Goal: Task Accomplishment & Management: Manage account settings

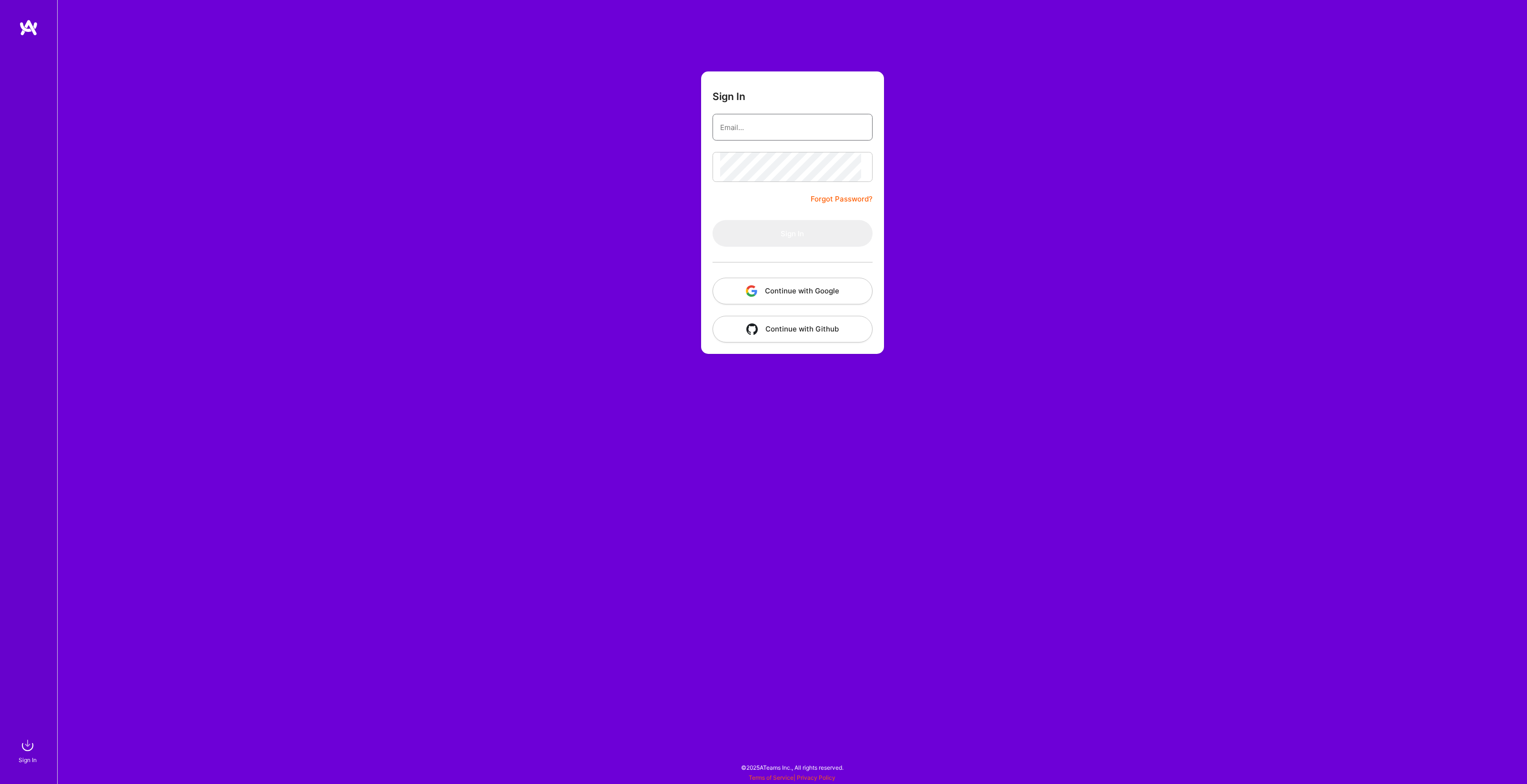
type input "[PERSON_NAME][EMAIL_ADDRESS][DOMAIN_NAME]"
click at [759, 247] on button "Sign In" at bounding box center [793, 233] width 160 height 26
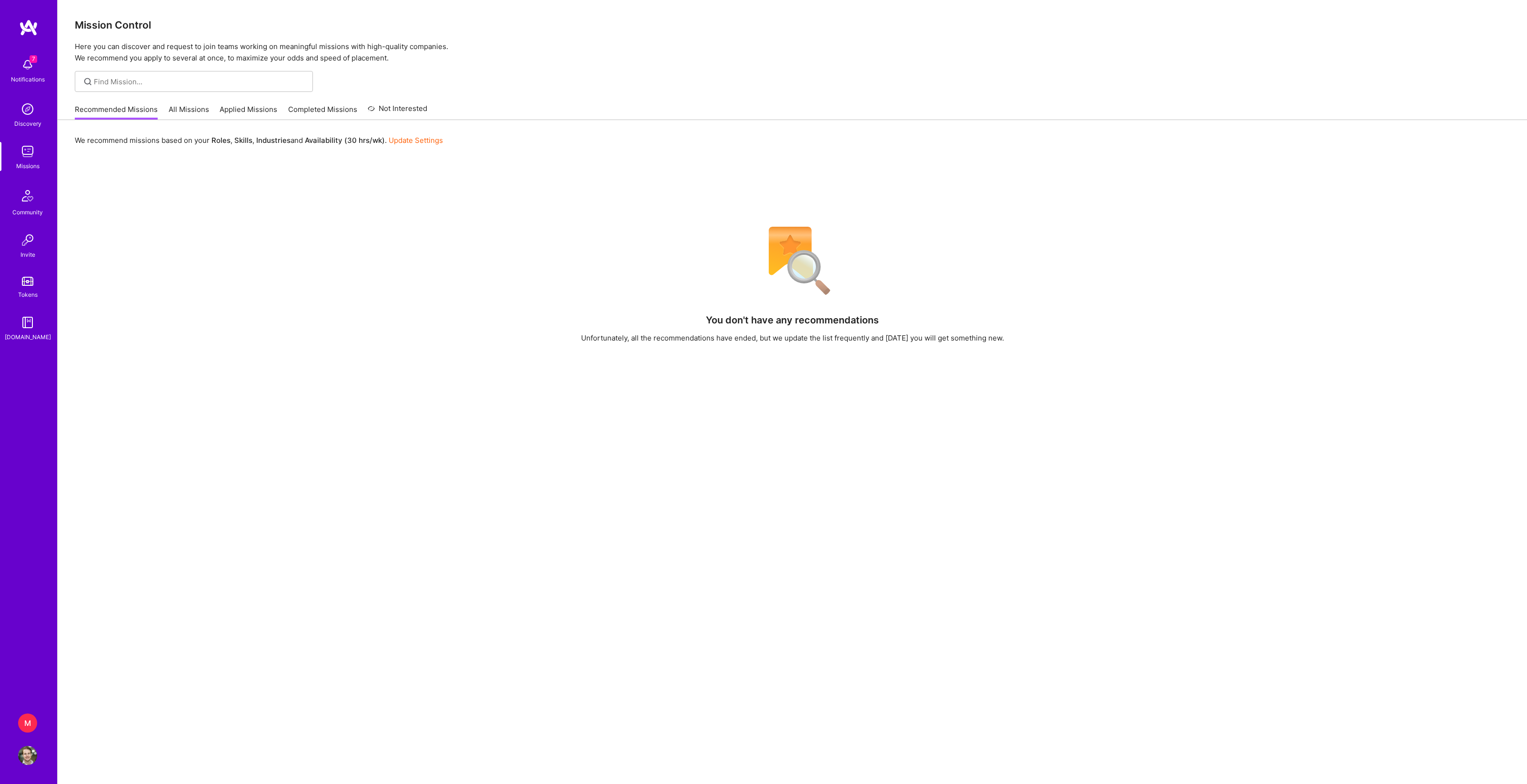
click at [28, 726] on div "M" at bounding box center [27, 723] width 19 height 19
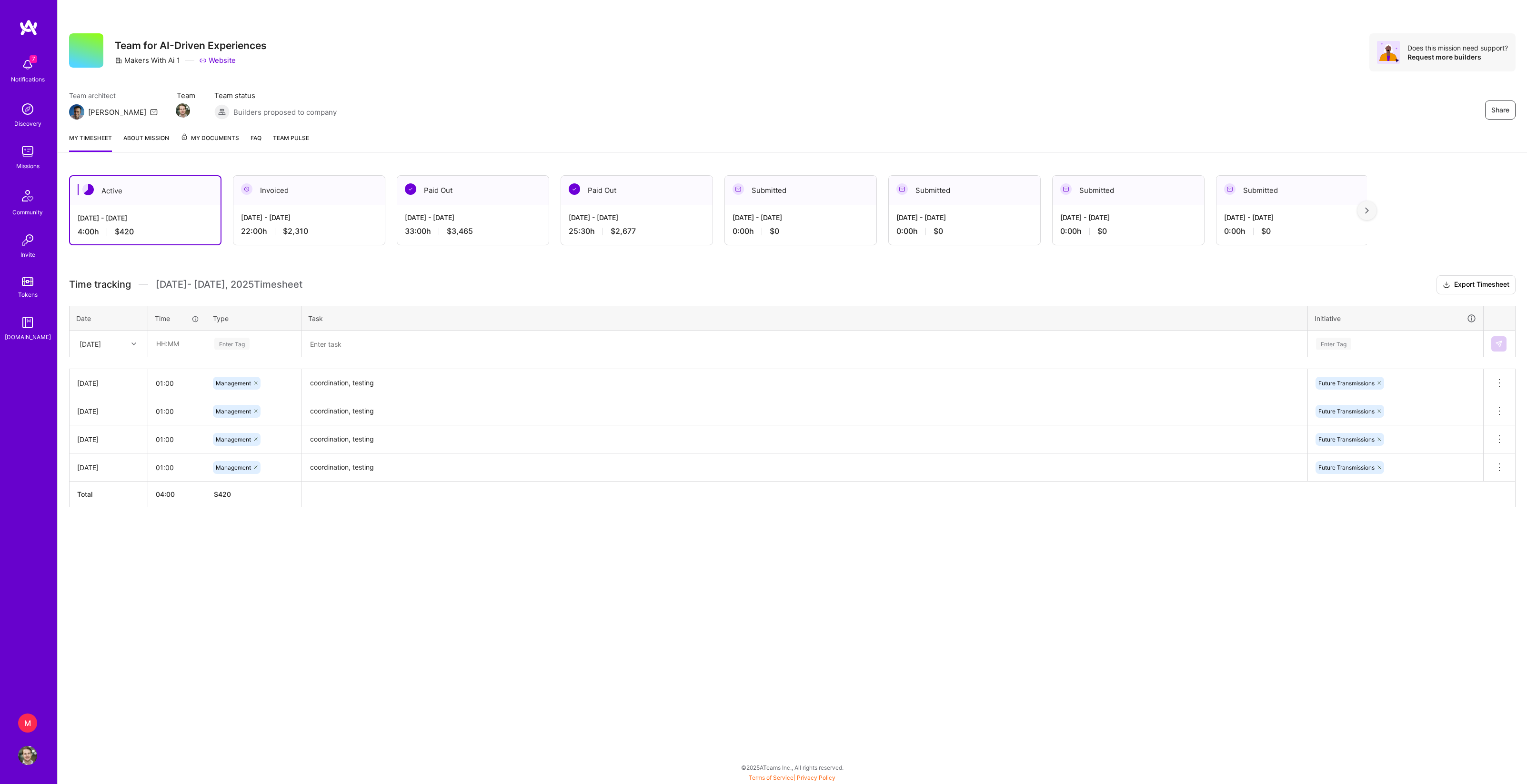
click at [101, 348] on div "[DATE]" at bounding box center [90, 344] width 22 height 10
click at [96, 486] on div "[DATE]" at bounding box center [108, 476] width 77 height 18
click at [179, 357] on input "text" at bounding box center [177, 344] width 56 height 25
type input "00:30"
click at [249, 351] on div "Enter Tag" at bounding box center [232, 344] width 35 height 15
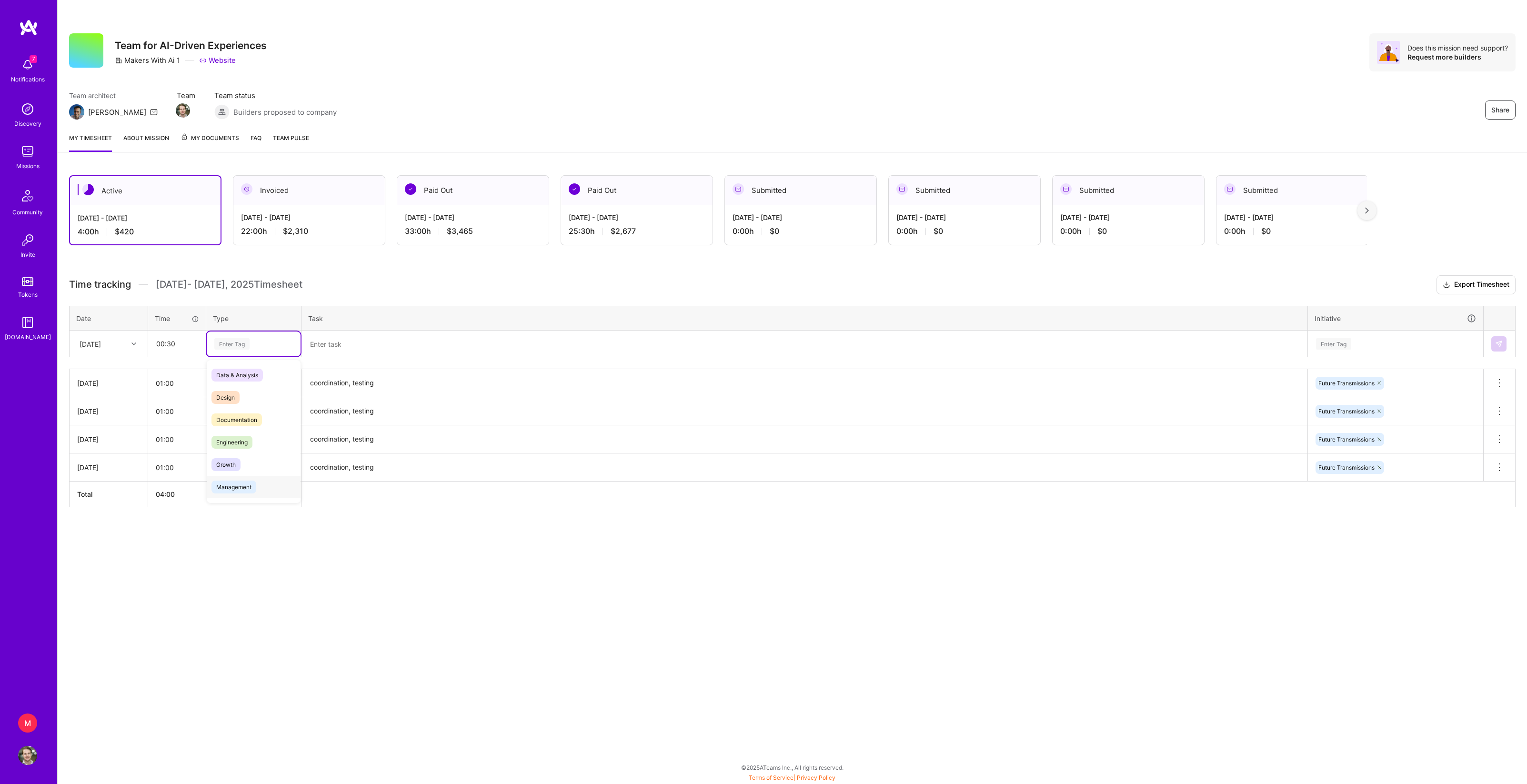
click at [256, 493] on span "Management" at bounding box center [234, 488] width 45 height 13
click at [379, 396] on textarea "coordination, testing" at bounding box center [804, 383] width 1005 height 26
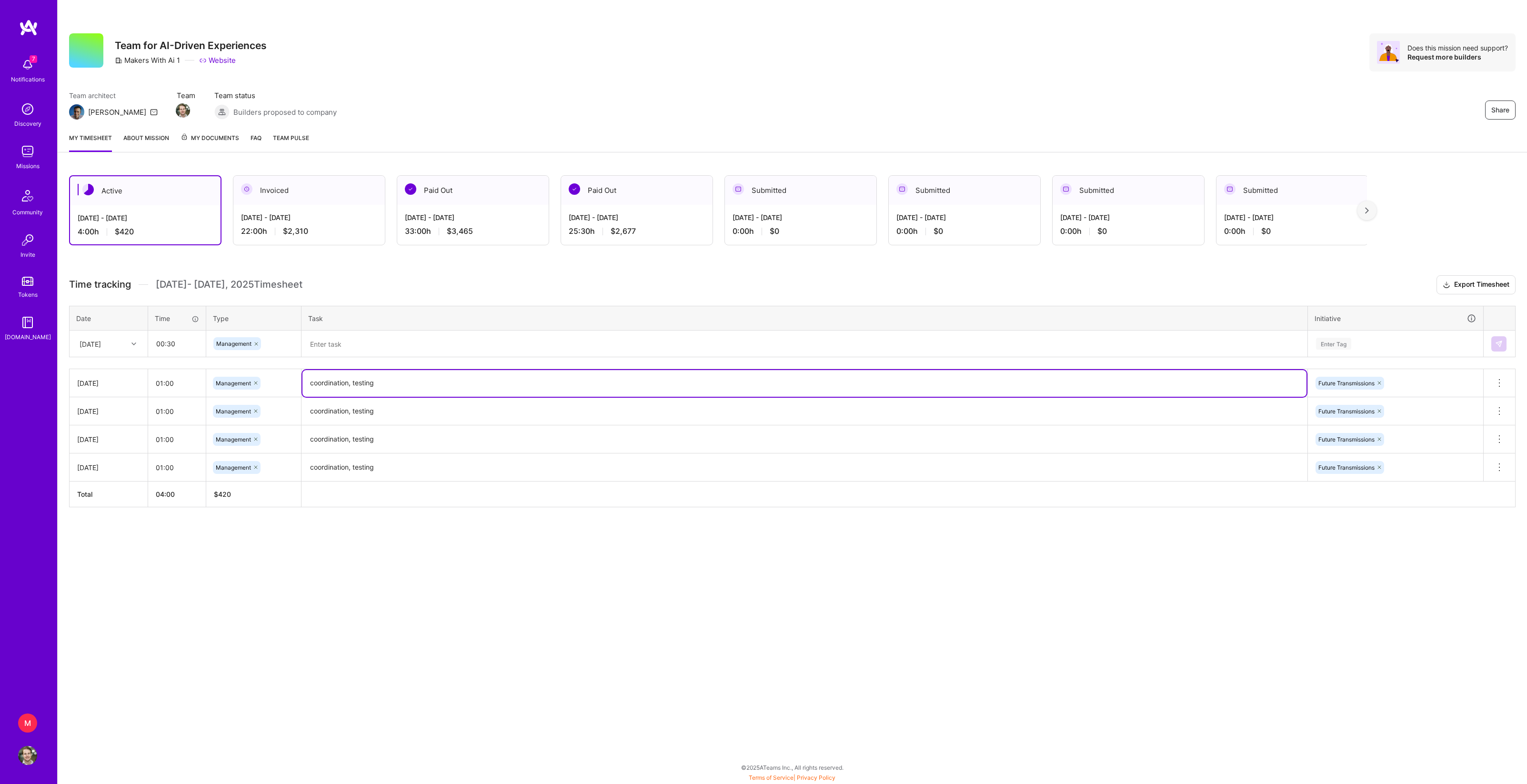
click at [377, 357] on textarea at bounding box center [804, 344] width 1005 height 24
paste textarea "coordination, testing"
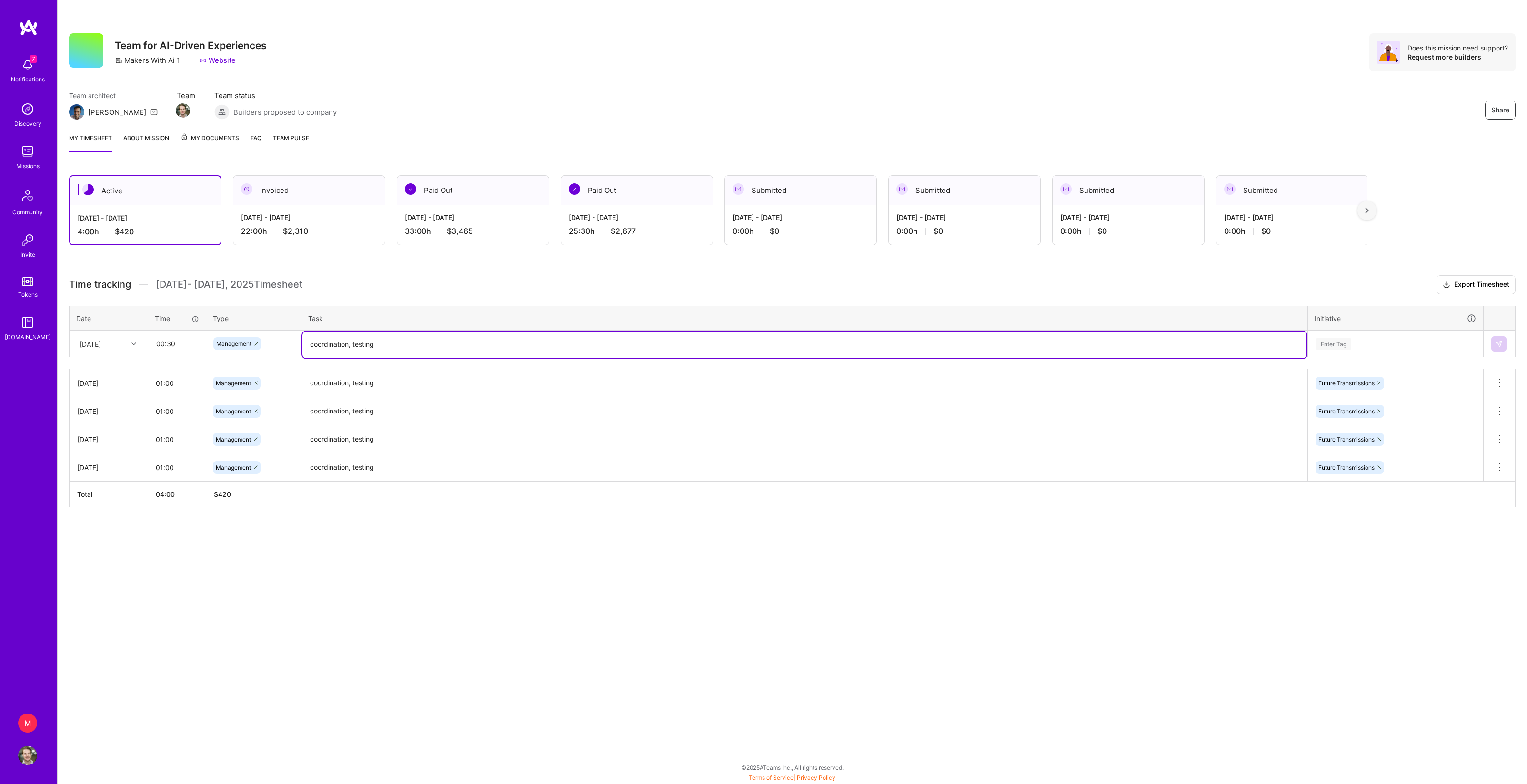
type textarea "coordination, testing"
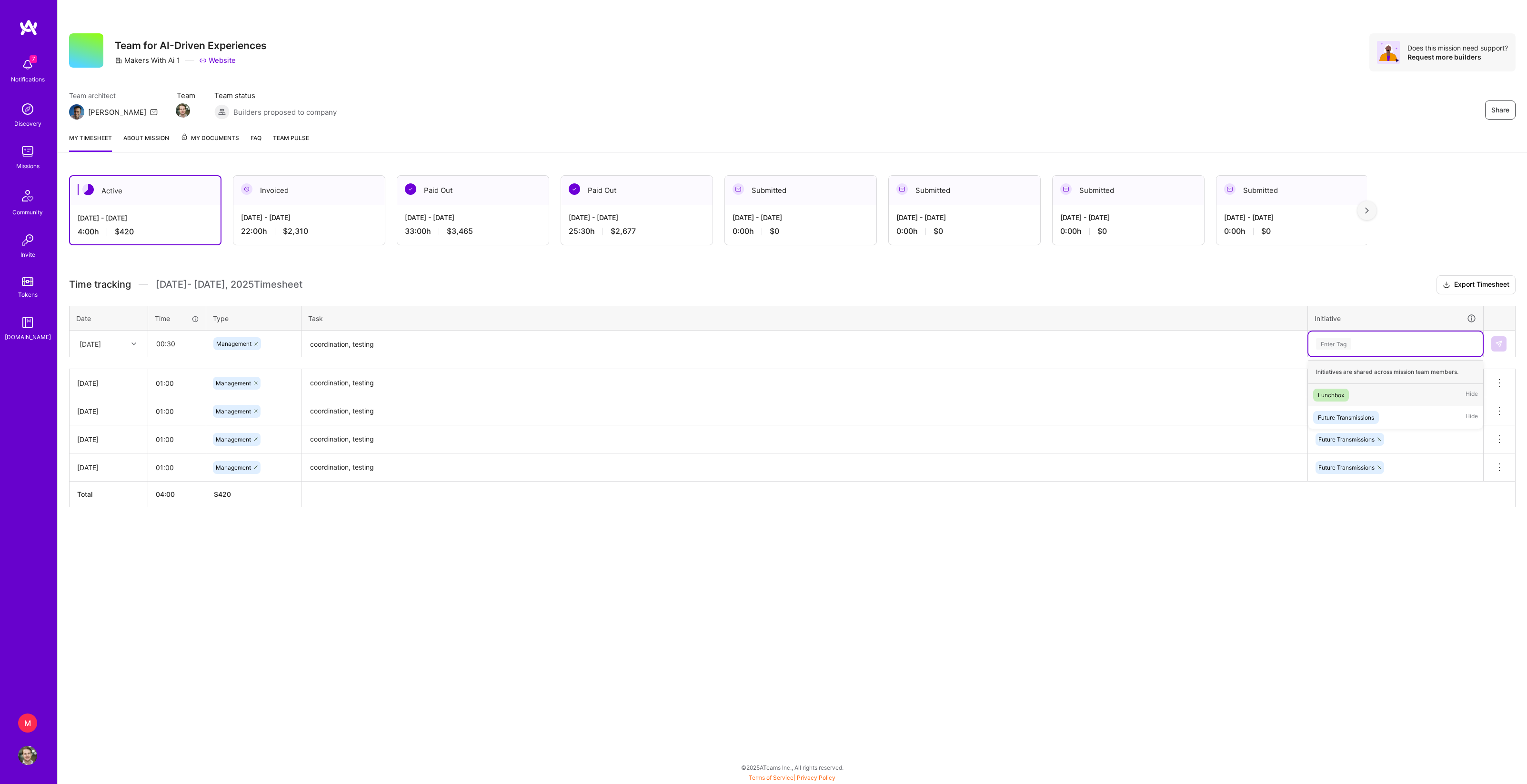
click at [1366, 349] on div "Enter Tag" at bounding box center [1395, 344] width 161 height 12
click at [1361, 423] on div "Future Transmissions" at bounding box center [1346, 417] width 56 height 10
click at [1496, 347] on img at bounding box center [1499, 344] width 8 height 8
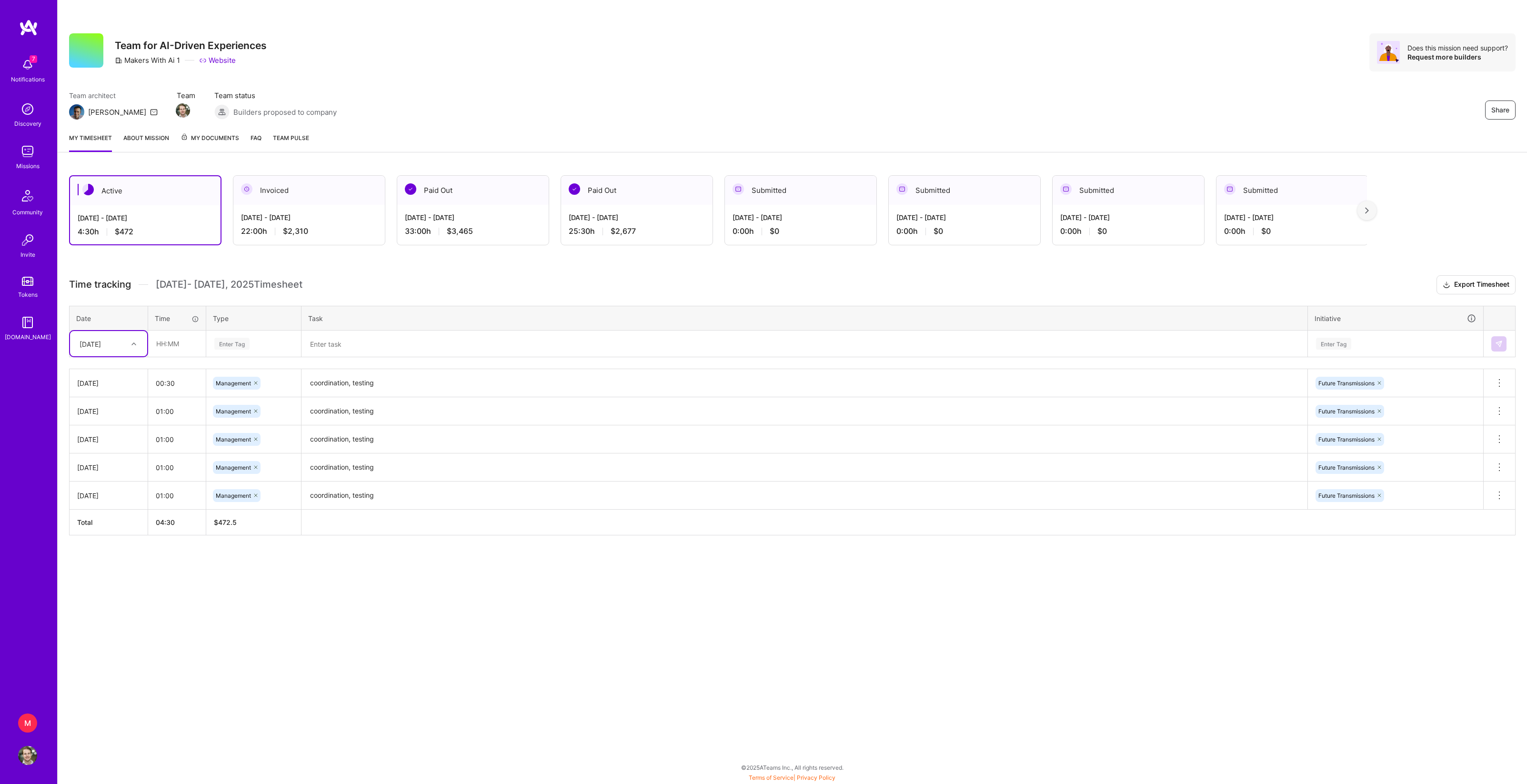
click at [99, 348] on div "[DATE]" at bounding box center [90, 344] width 22 height 10
click at [104, 379] on div "[DATE]" at bounding box center [108, 371] width 77 height 18
click at [123, 351] on div "[DATE]" at bounding box center [101, 344] width 53 height 16
click at [116, 486] on div "[DATE]" at bounding box center [108, 476] width 77 height 18
click at [183, 357] on input "text" at bounding box center [177, 344] width 56 height 25
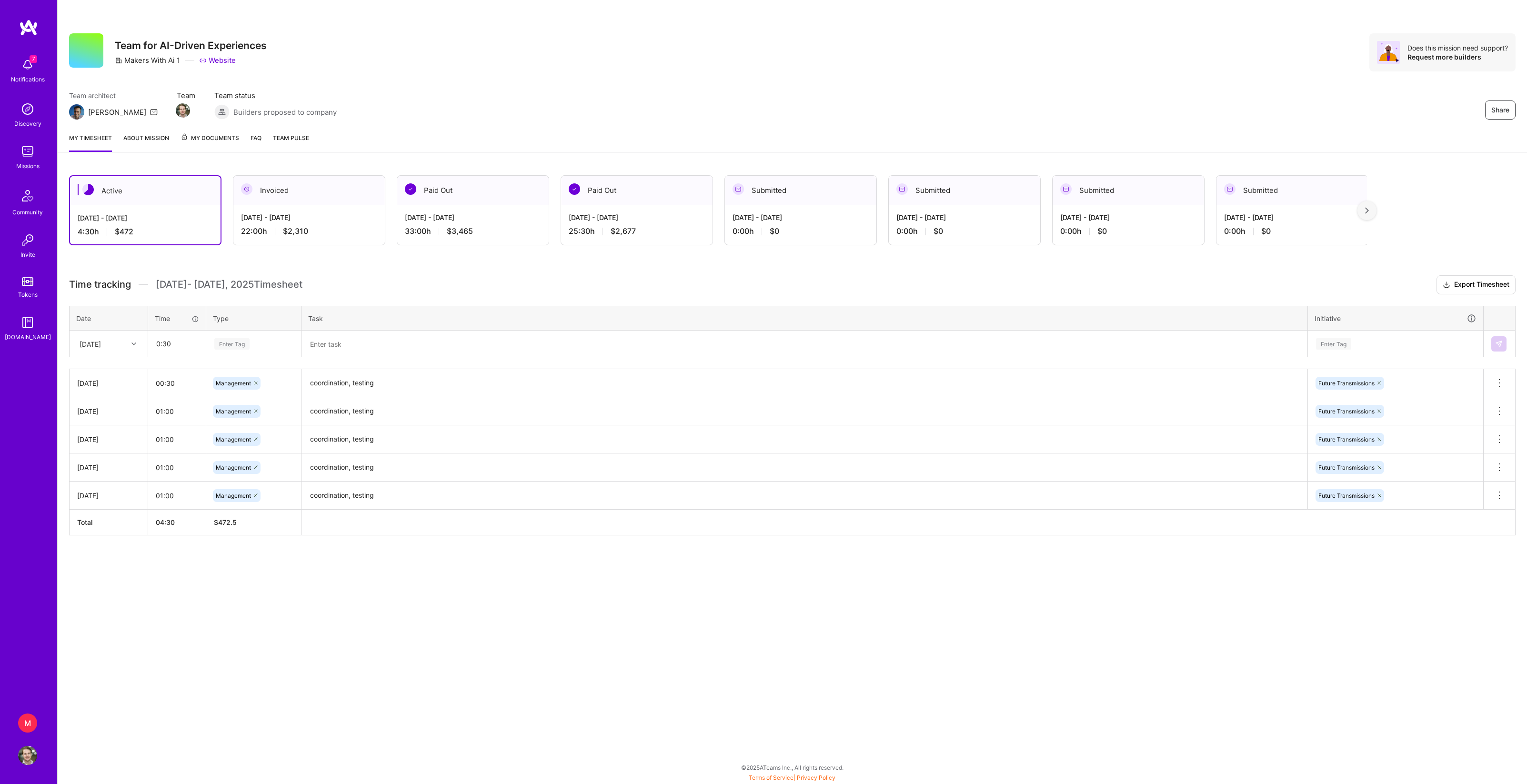
type input "00:30"
click at [296, 357] on div "Enter Tag" at bounding box center [254, 344] width 94 height 24
click at [256, 493] on span "Management" at bounding box center [234, 488] width 45 height 13
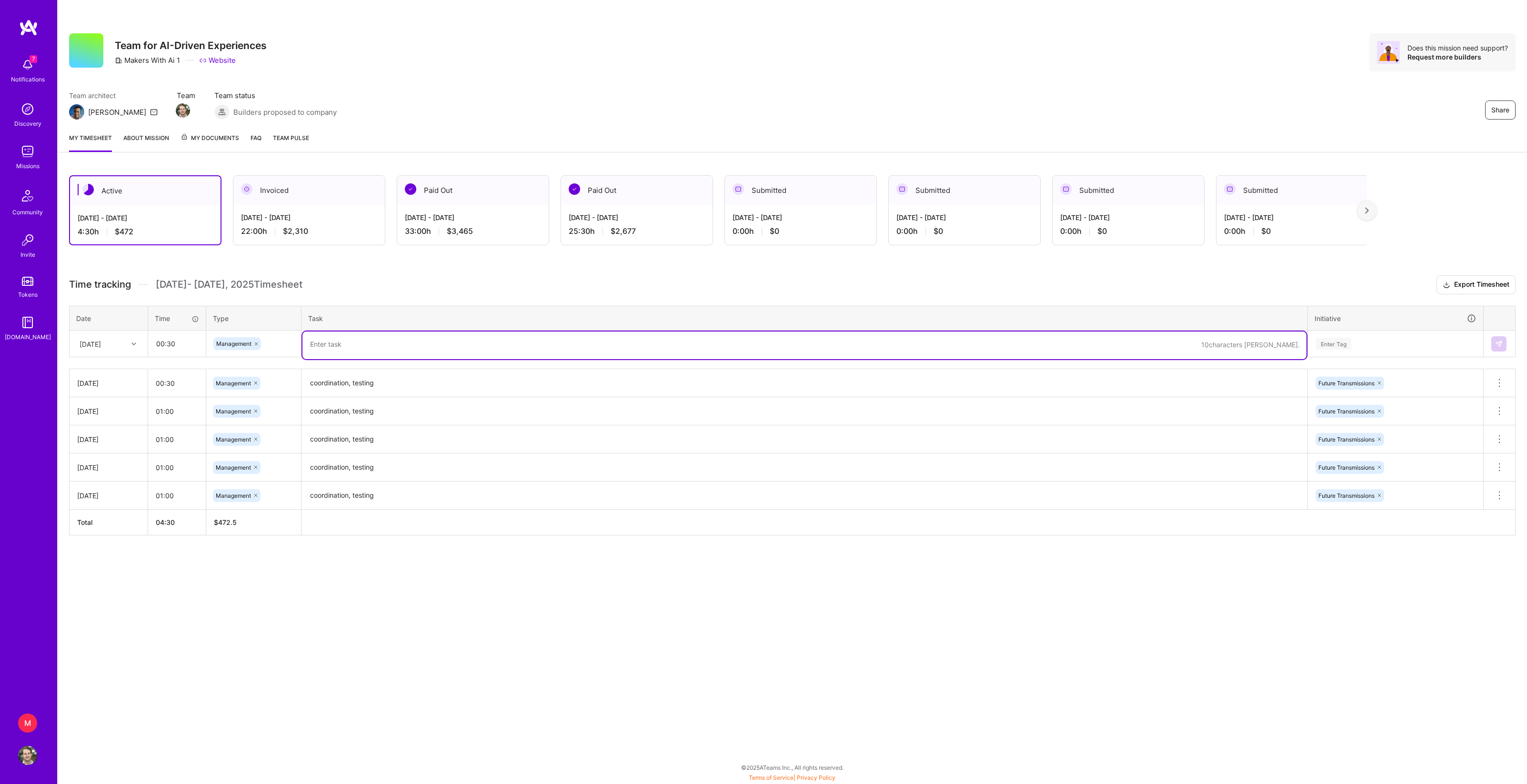
click at [363, 360] on textarea at bounding box center [804, 344] width 1005 height 27
paste textarea "coordination, testing"
type textarea "coordination, testing"
click at [1327, 351] on div "Enter Tag" at bounding box center [1333, 344] width 35 height 15
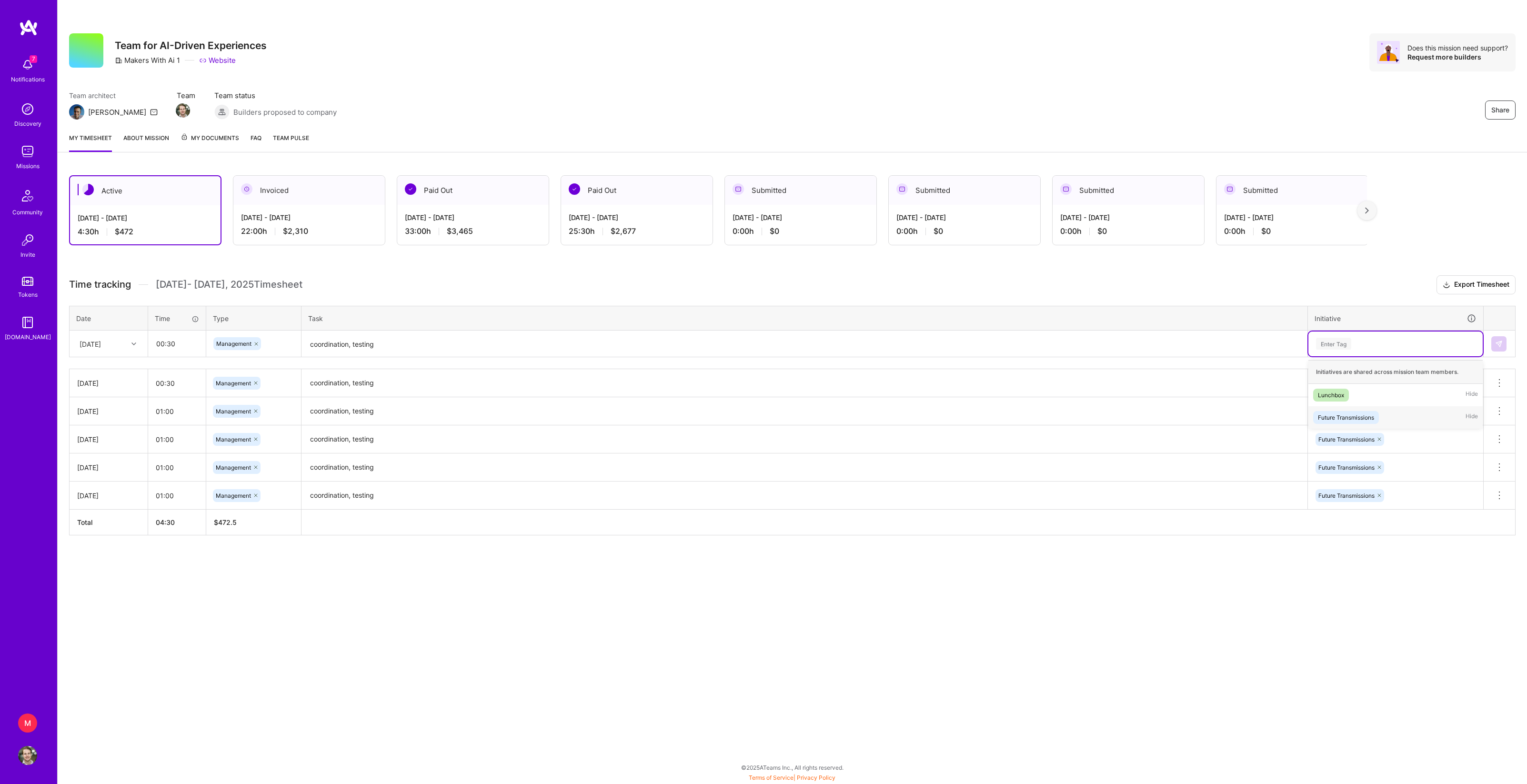
click at [1342, 423] on div "Future Transmissions" at bounding box center [1346, 417] width 56 height 10
click at [1501, 347] on img at bounding box center [1499, 344] width 8 height 8
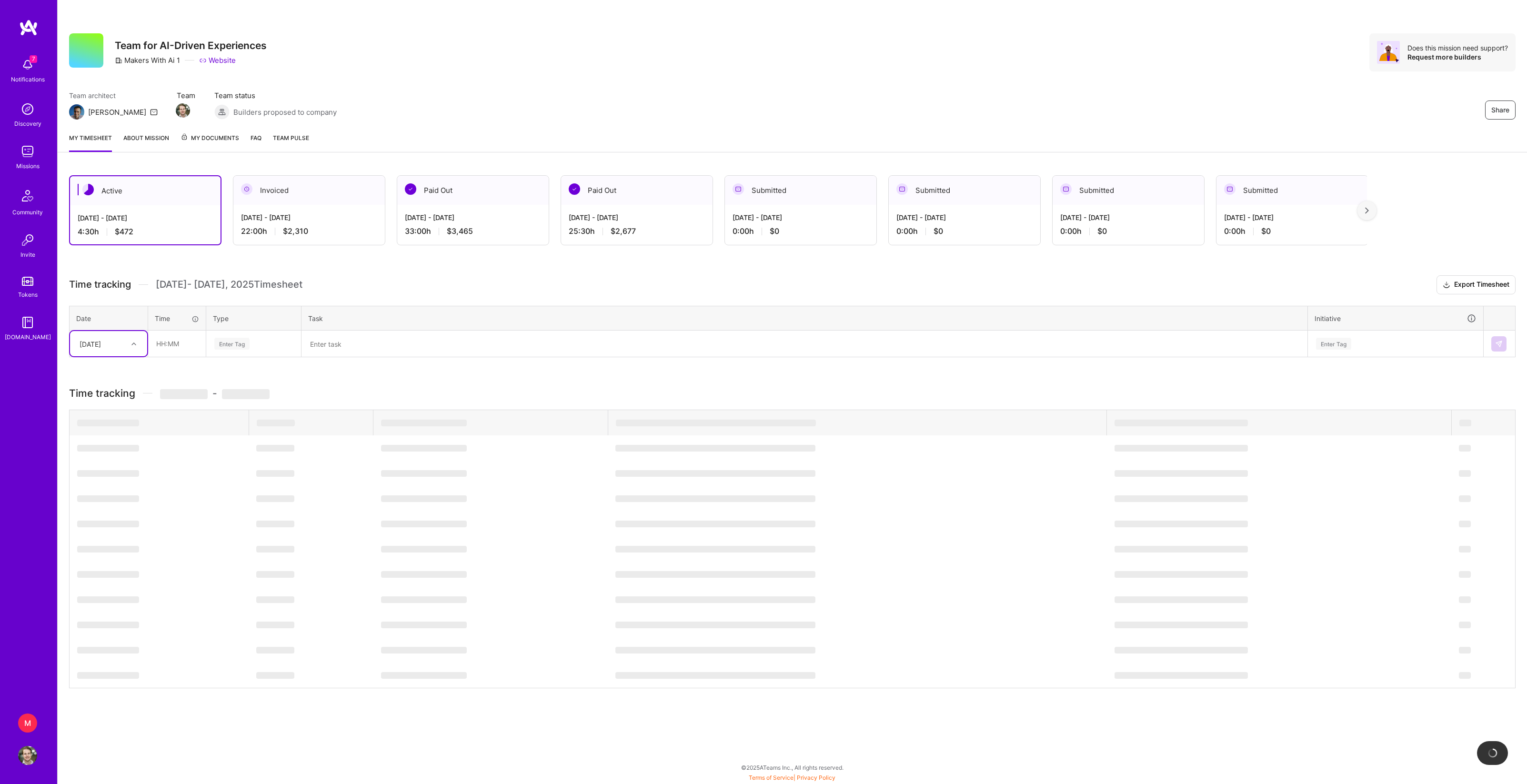
scroll to position [1, 0]
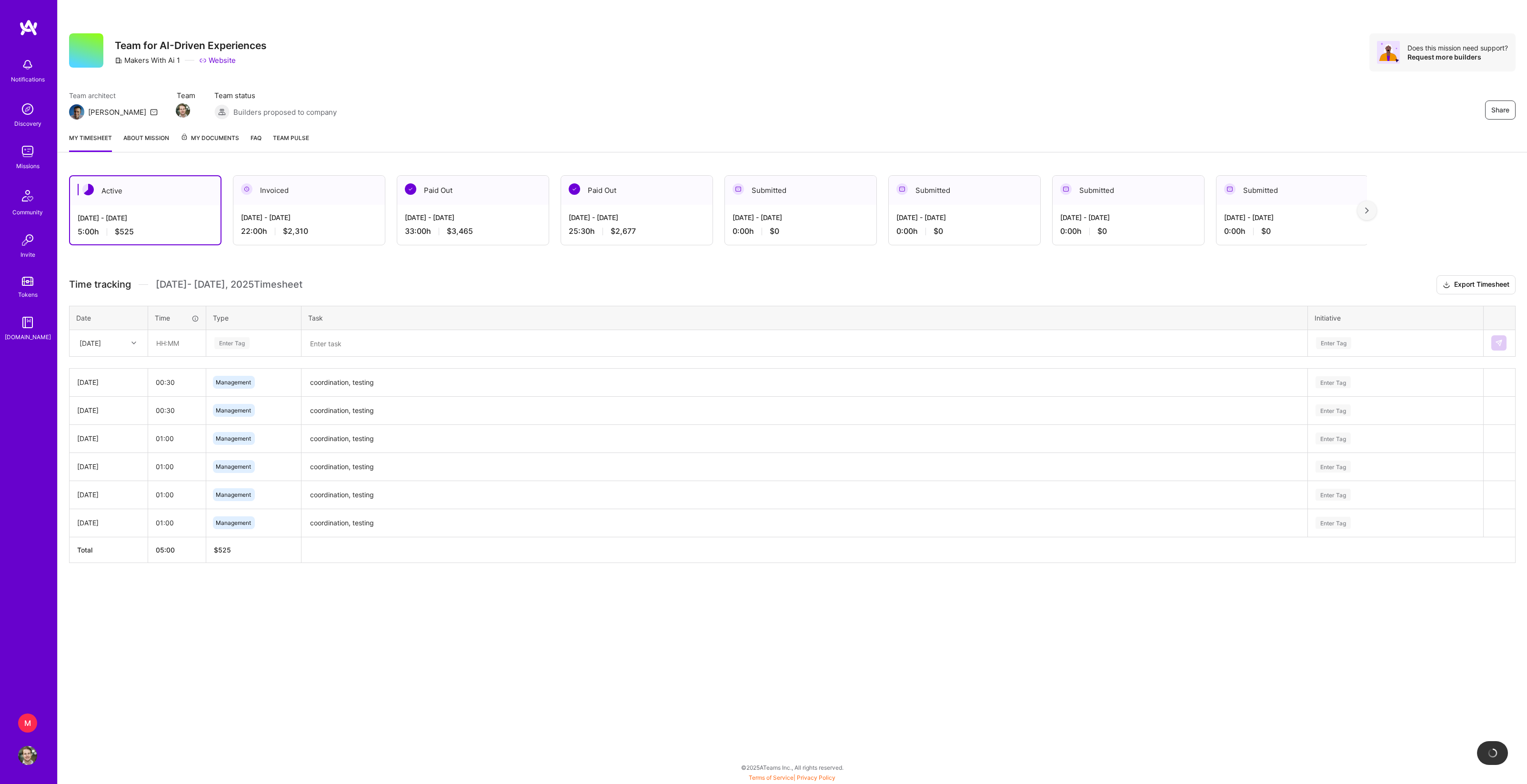
scroll to position [1, 0]
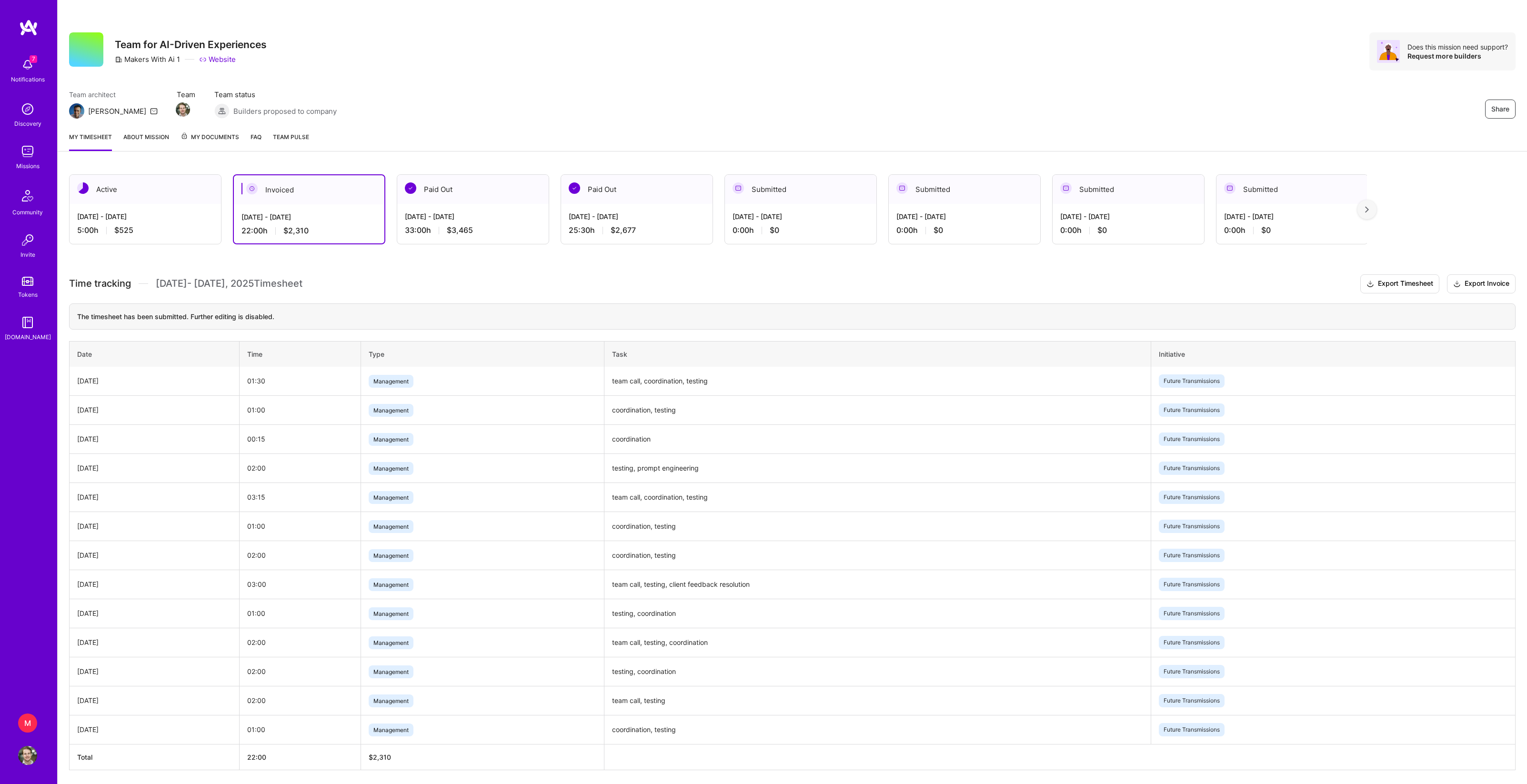
click at [173, 232] on div "5:00 h $525" at bounding box center [145, 230] width 137 height 10
